Goal: Check status: Check status

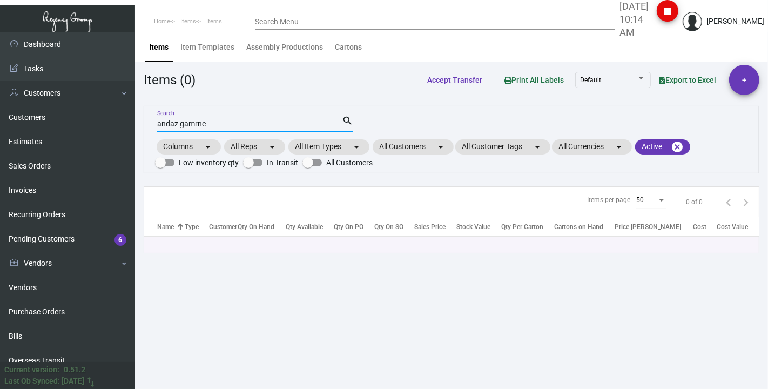
scroll to position [180, 0]
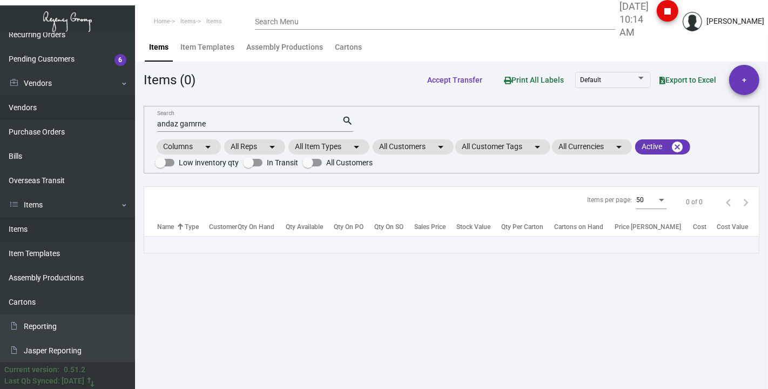
click at [20, 106] on link "Vendors" at bounding box center [67, 108] width 135 height 24
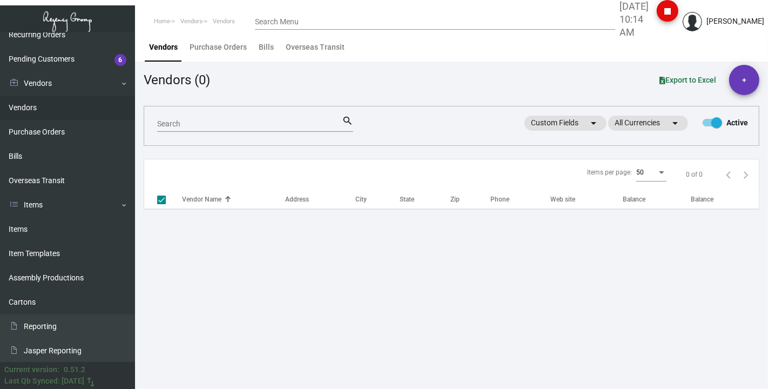
checkbox input "false"
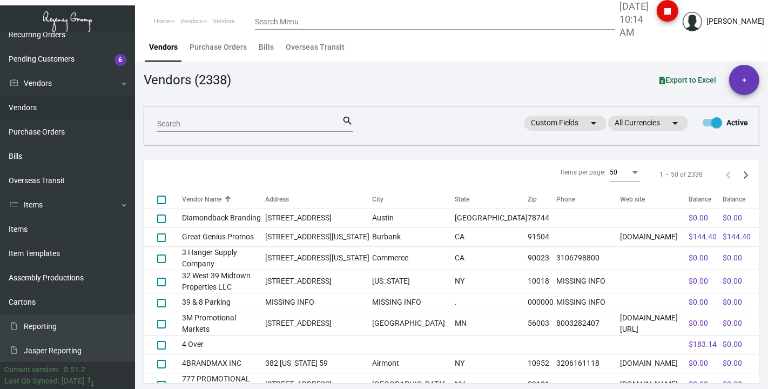
click at [159, 118] on div "Search" at bounding box center [249, 123] width 185 height 17
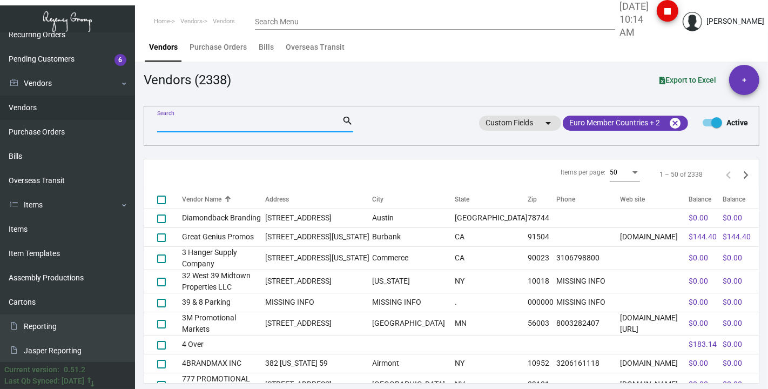
click at [167, 125] on input "Search" at bounding box center [249, 124] width 185 height 9
click at [189, 122] on input "Search" at bounding box center [249, 124] width 185 height 9
paste input "HC DISPLAY & PACKAGING"
type input "HC DISPLAY & PACKAGING"
checkbox input "true"
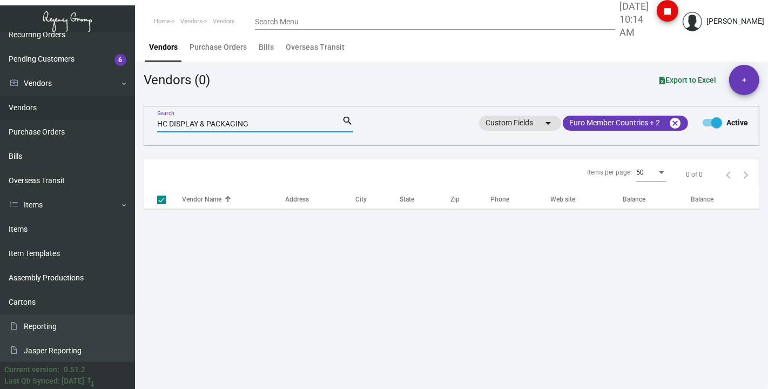
type input "HC DISPLAY & PACKAGING"
click at [30, 125] on link "Purchase Orders" at bounding box center [67, 132] width 135 height 24
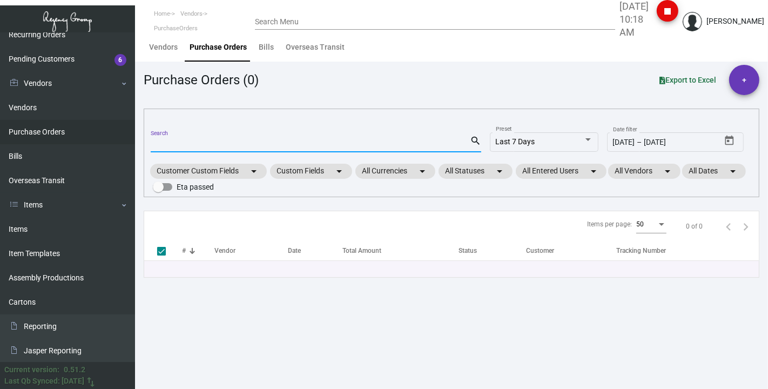
click at [166, 143] on input "Search" at bounding box center [310, 144] width 319 height 9
paste input "12285"
type input "12285"
checkbox input "false"
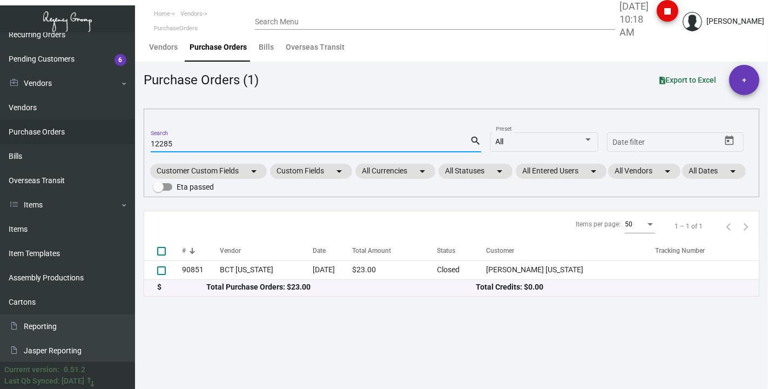
type input "12285"
